Goal: Find specific page/section: Find specific page/section

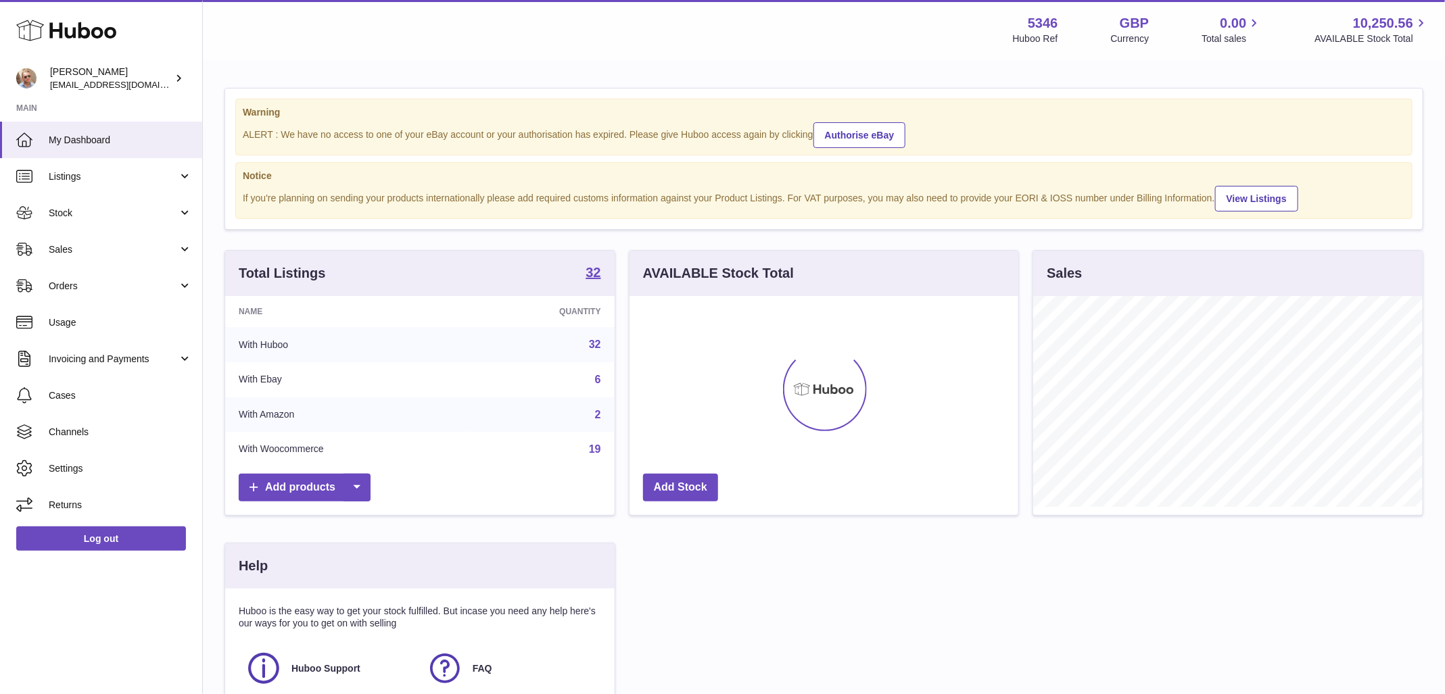
scroll to position [211, 390]
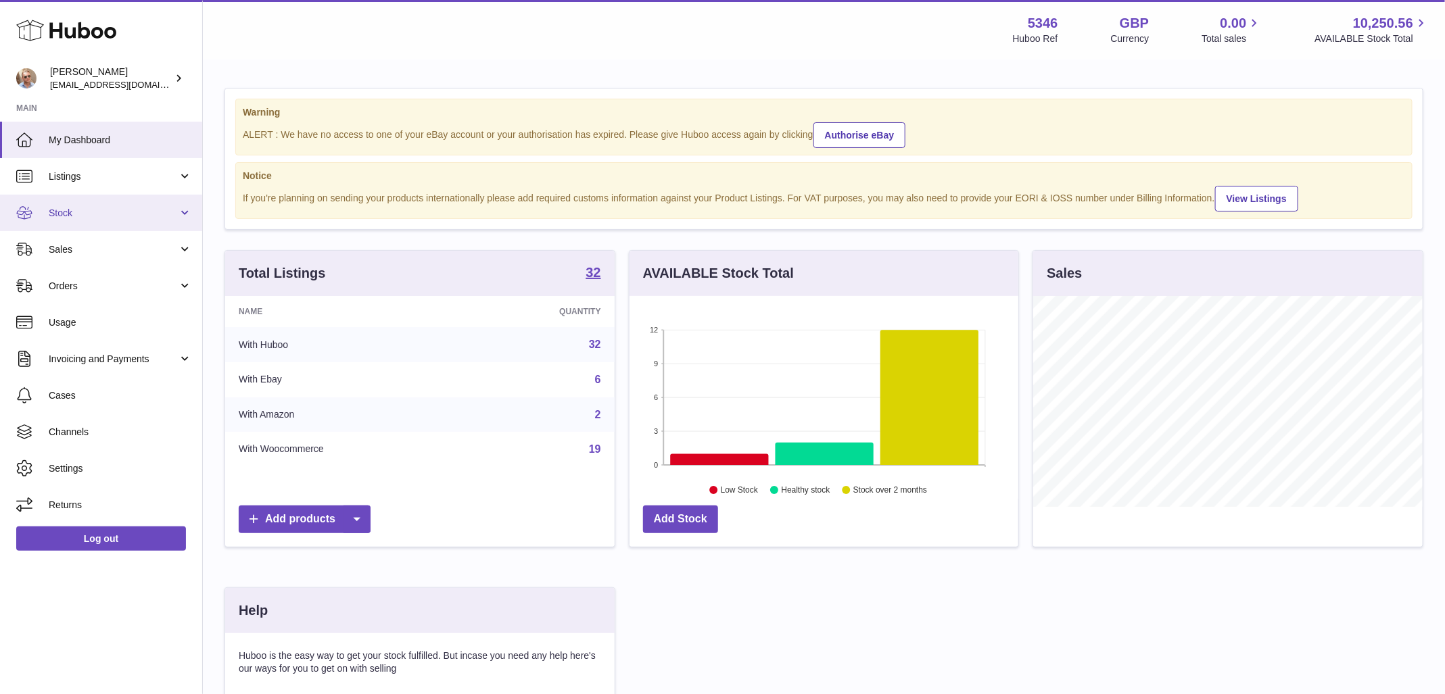
click at [49, 209] on span "Stock" at bounding box center [113, 213] width 129 height 13
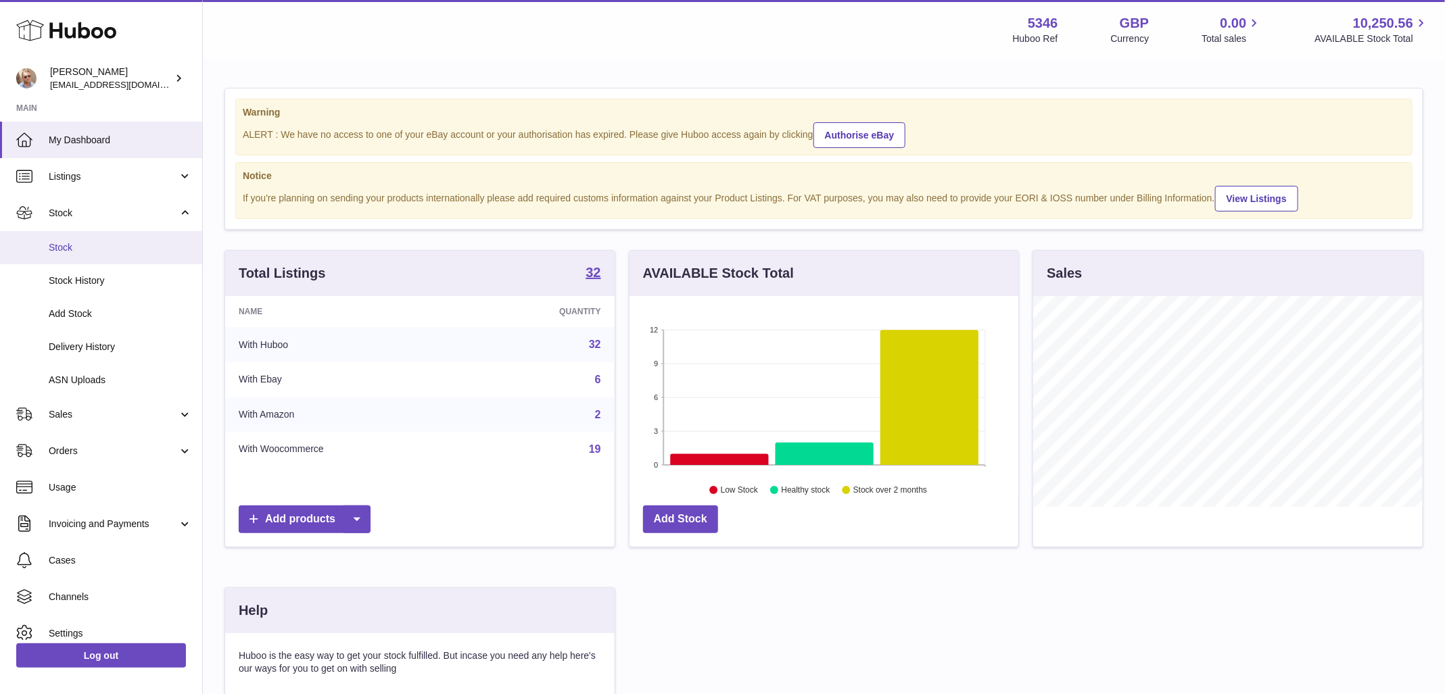
click at [78, 256] on link "Stock" at bounding box center [101, 247] width 202 height 33
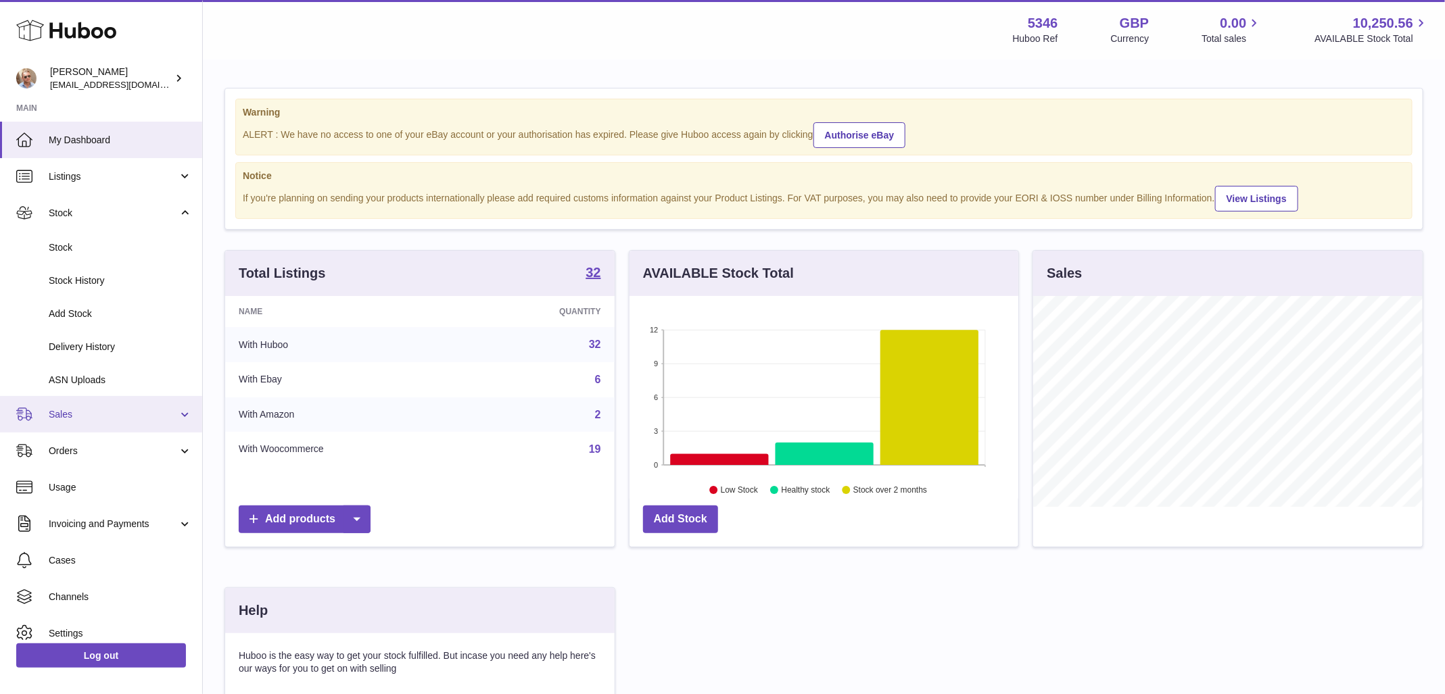
click at [76, 417] on span "Sales" at bounding box center [113, 414] width 129 height 13
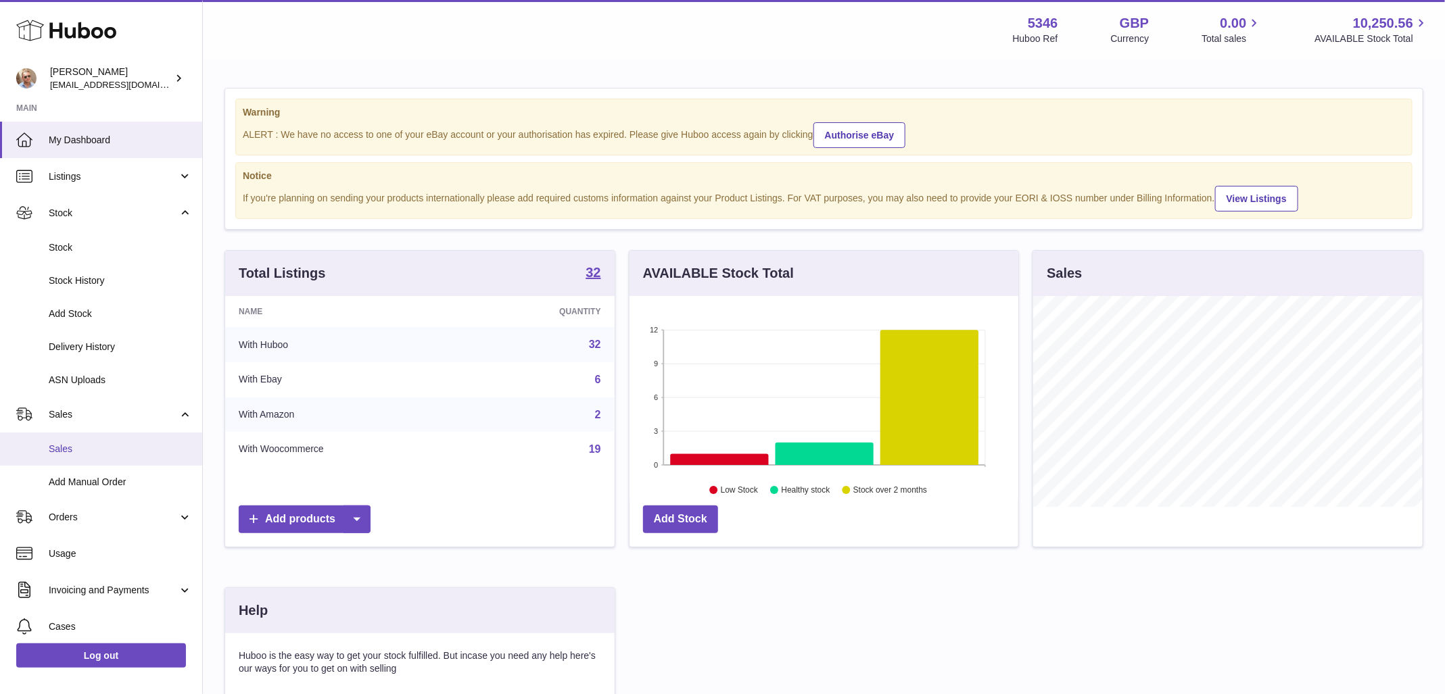
click at [79, 450] on span "Sales" at bounding box center [120, 449] width 143 height 13
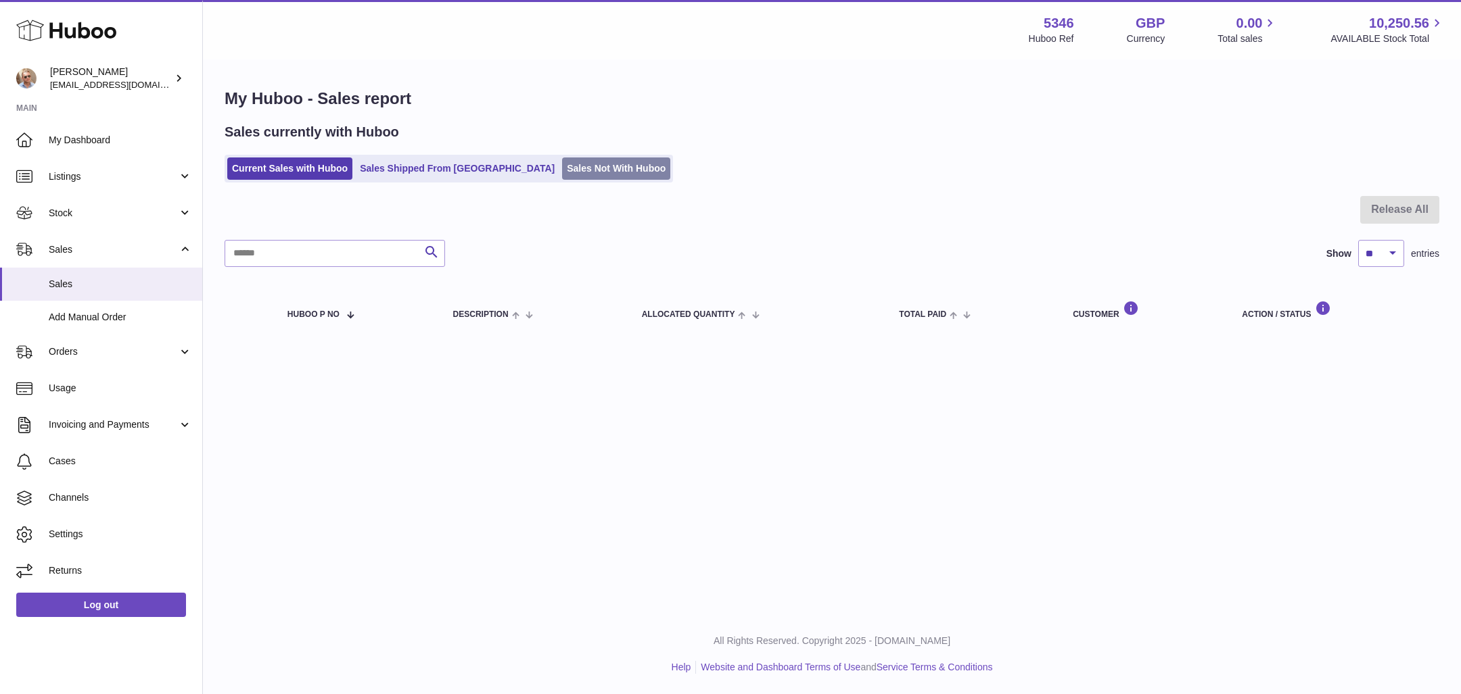
click at [562, 176] on link "Sales Not With Huboo" at bounding box center [616, 169] width 108 height 22
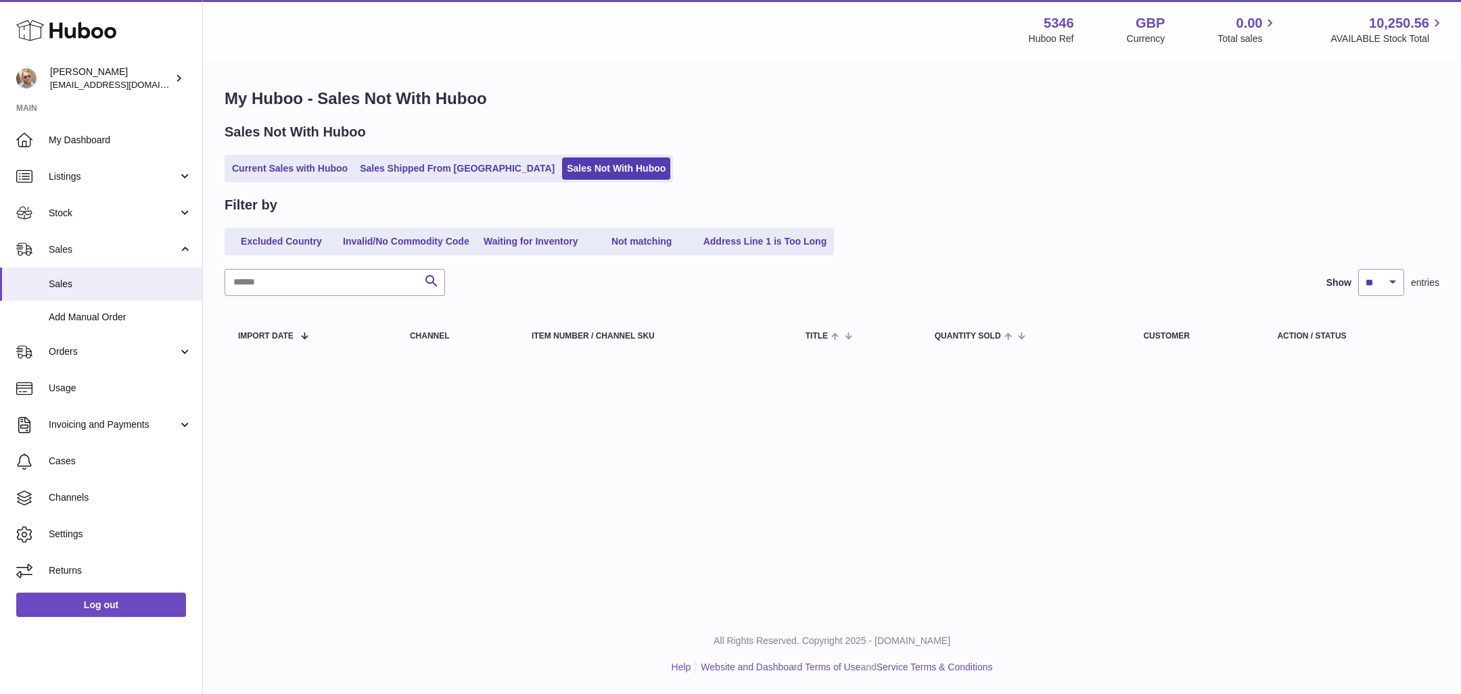
click at [1072, 498] on div "Menu Huboo 5346 Huboo Ref GBP Currency 0.00 Total sales 10,250.56 AVAILABLE Sto…" at bounding box center [832, 307] width 1258 height 615
click at [1037, 446] on div "Menu Huboo 5346 Huboo Ref GBP Currency 0.00 Total sales 10,250.56 AVAILABLE Sto…" at bounding box center [832, 307] width 1258 height 615
click at [1074, 206] on div "Filter by" at bounding box center [832, 205] width 1215 height 18
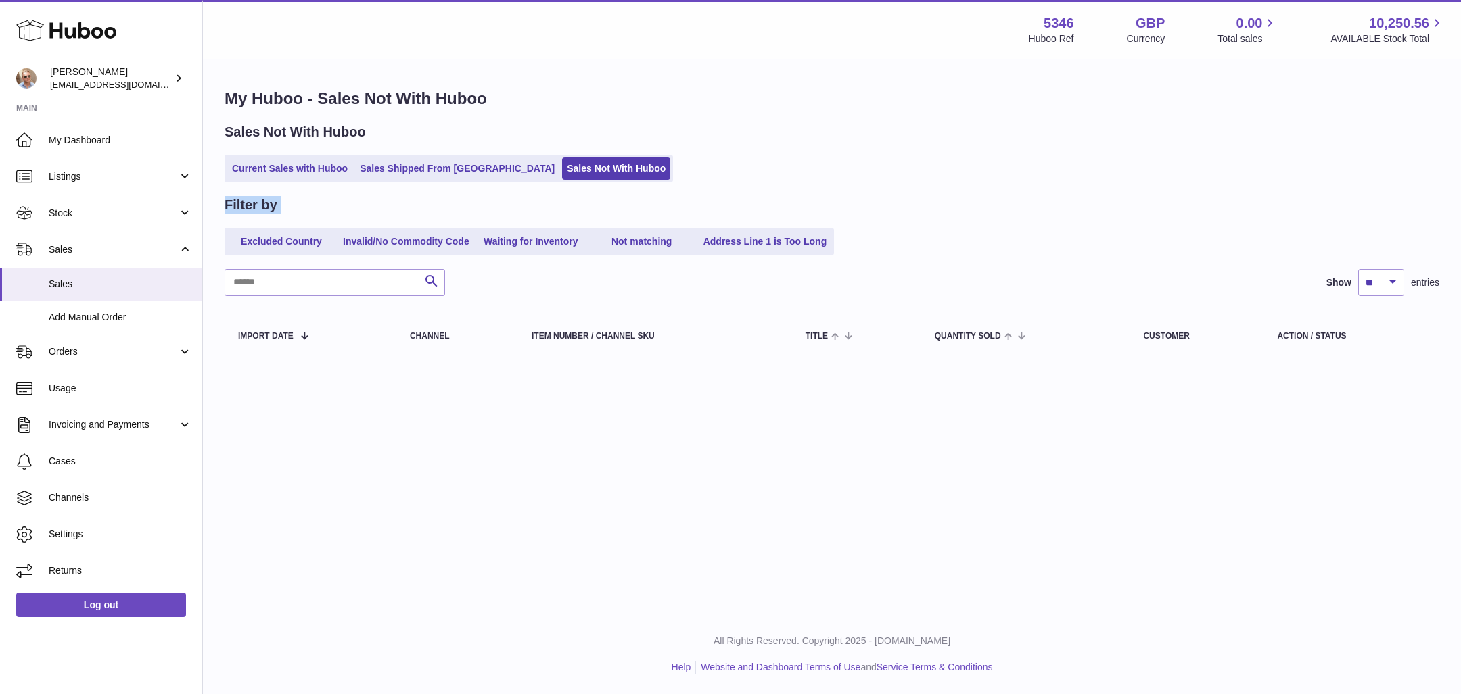
click at [1074, 206] on div "Filter by" at bounding box center [832, 205] width 1215 height 18
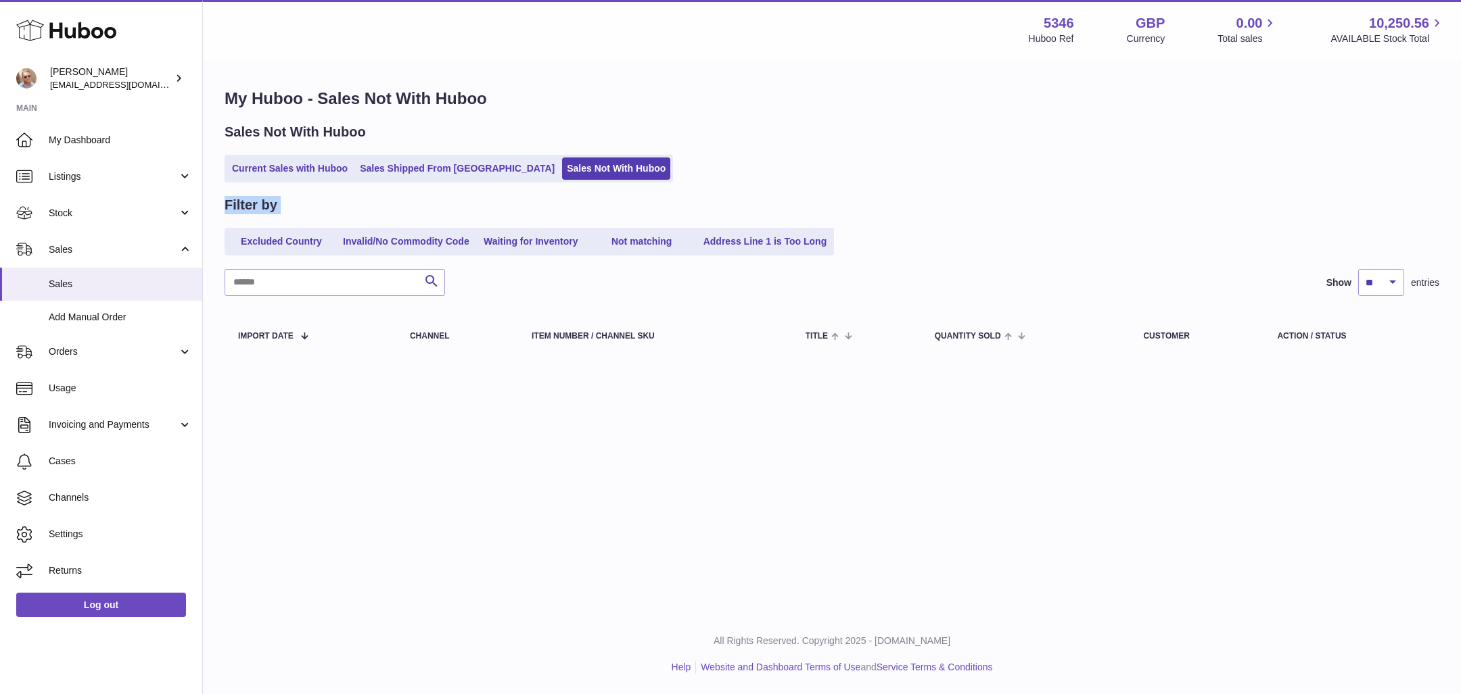
click at [1074, 206] on div "Filter by" at bounding box center [832, 205] width 1215 height 18
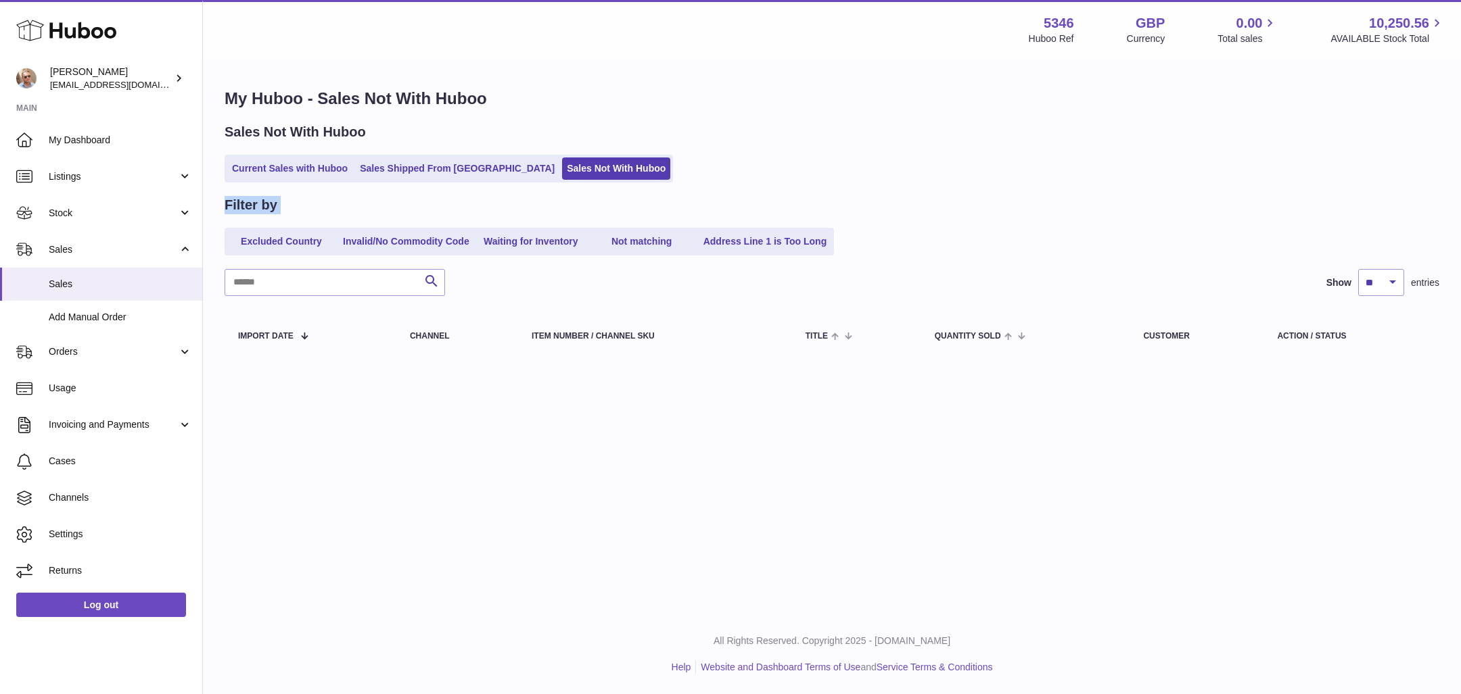
click at [1074, 206] on div "Filter by" at bounding box center [832, 205] width 1215 height 18
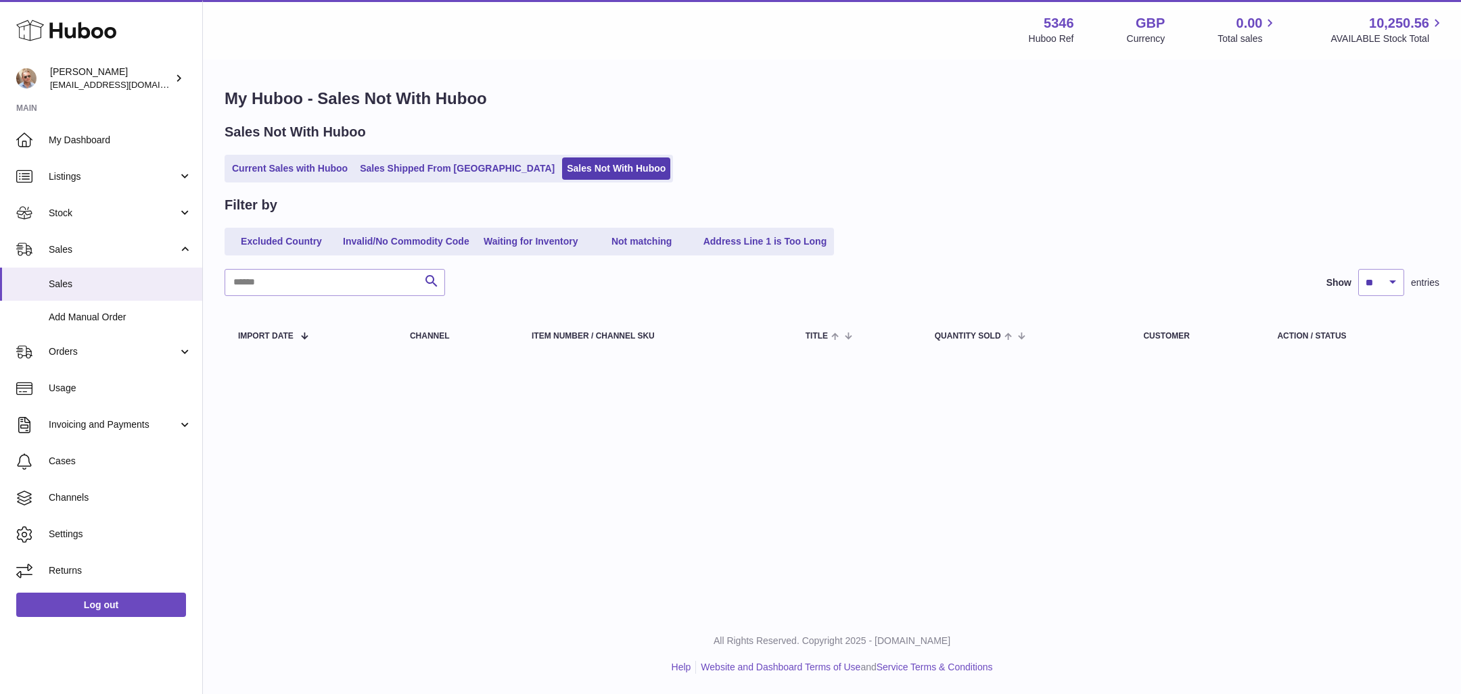
click at [1074, 206] on div "Filter by" at bounding box center [832, 205] width 1215 height 18
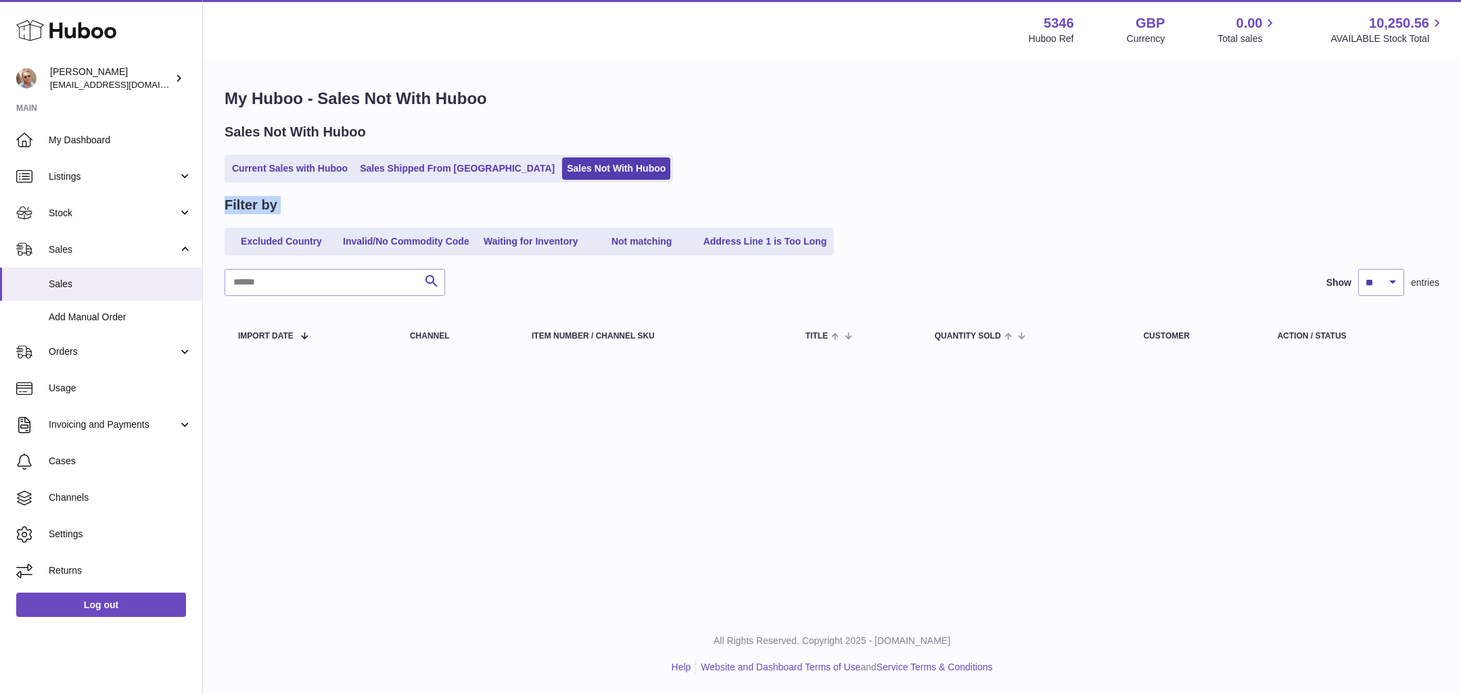
click at [1074, 206] on div "Filter by" at bounding box center [832, 205] width 1215 height 18
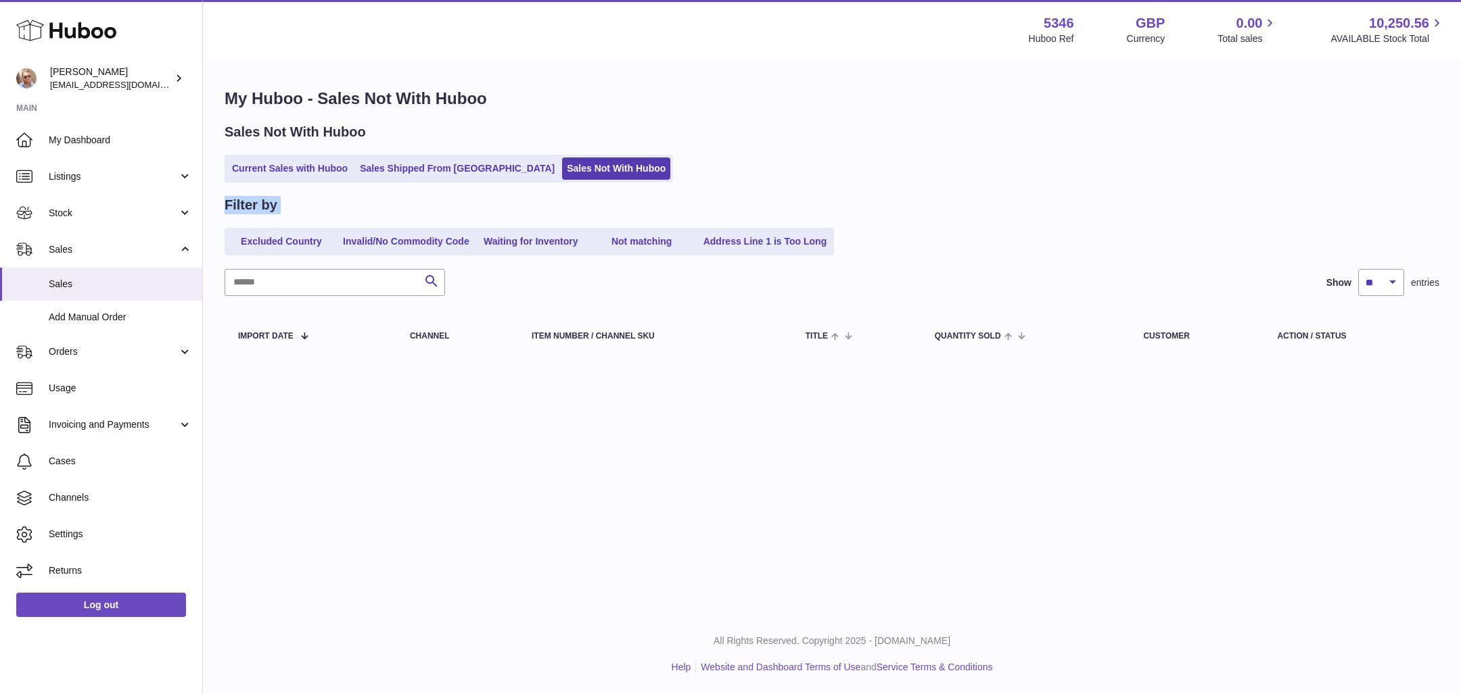
click at [1078, 204] on div "Filter by" at bounding box center [832, 205] width 1215 height 18
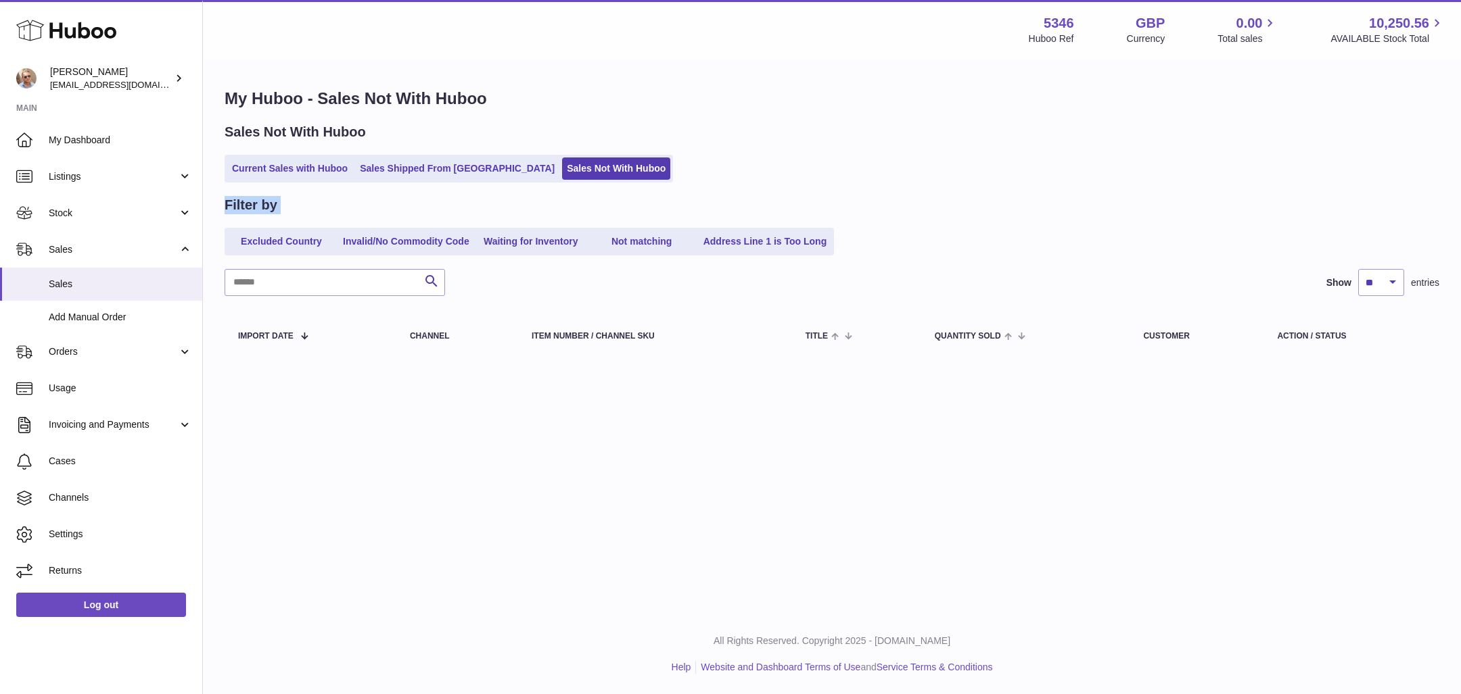
click at [1078, 204] on div "Filter by" at bounding box center [832, 205] width 1215 height 18
click at [1242, 169] on div "Current Sales with Huboo Sales Shipped From [GEOGRAPHIC_DATA] Sales Not With Hu…" at bounding box center [832, 169] width 1215 height 28
